Goal: Navigation & Orientation: Understand site structure

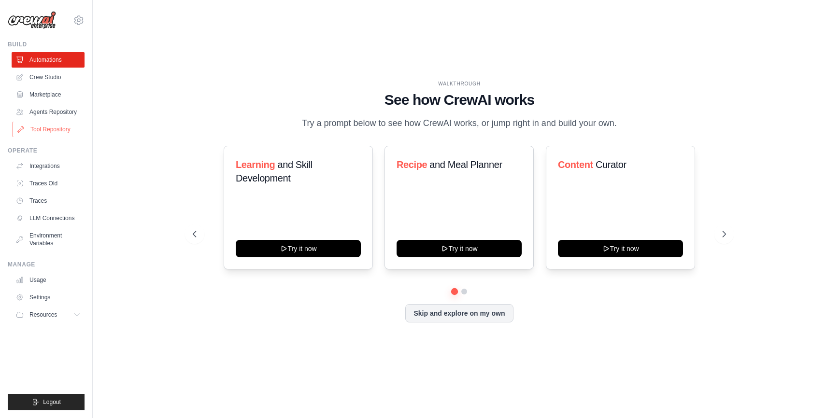
click at [51, 129] on link "Tool Repository" at bounding box center [49, 129] width 73 height 15
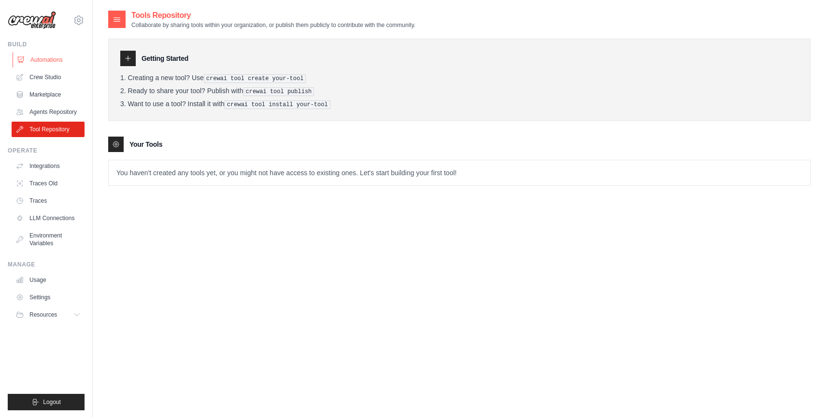
click at [47, 60] on link "Automations" at bounding box center [49, 59] width 73 height 15
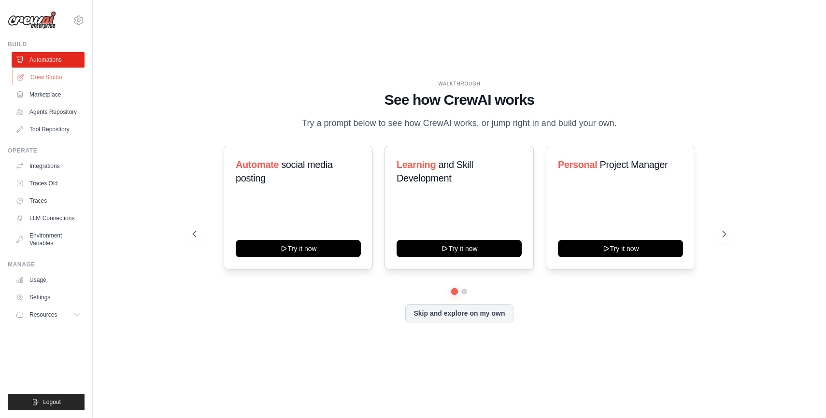
click at [69, 78] on link "Crew Studio" at bounding box center [49, 77] width 73 height 15
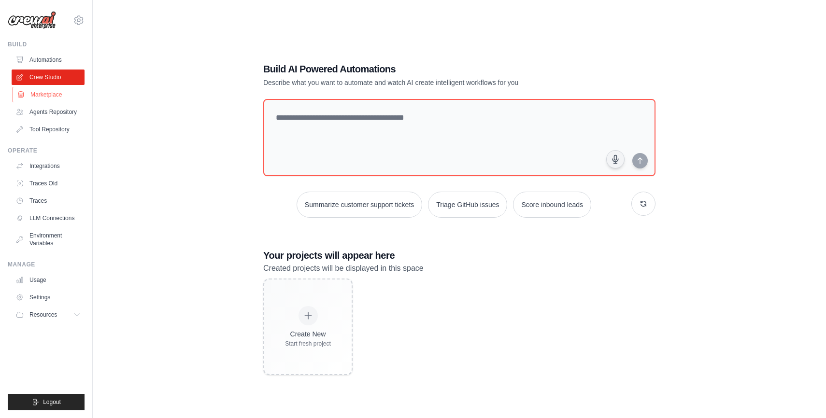
click at [59, 89] on link "Marketplace" at bounding box center [49, 94] width 73 height 15
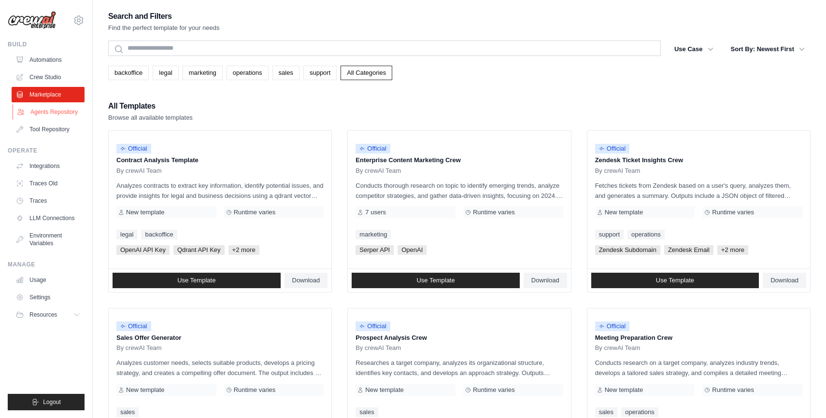
click at [56, 114] on link "Agents Repository" at bounding box center [49, 111] width 73 height 15
